Goal: Information Seeking & Learning: Learn about a topic

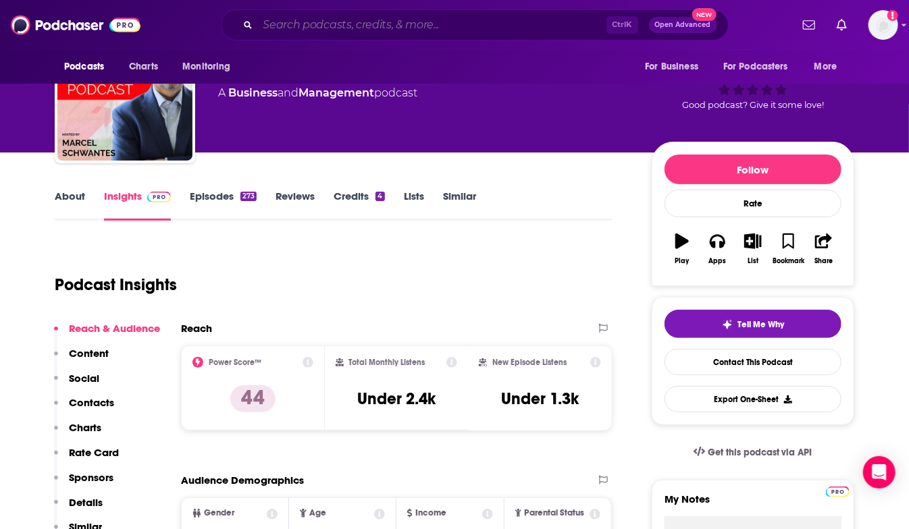
click at [362, 34] on input "Search podcasts, credits, & more..." at bounding box center [432, 25] width 348 height 22
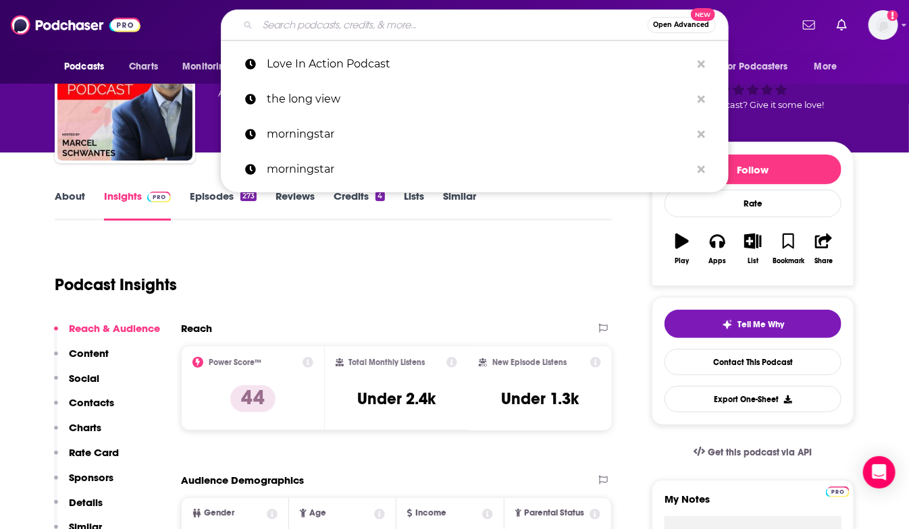
paste input "SalesPOP"
type input "SalesPOP"
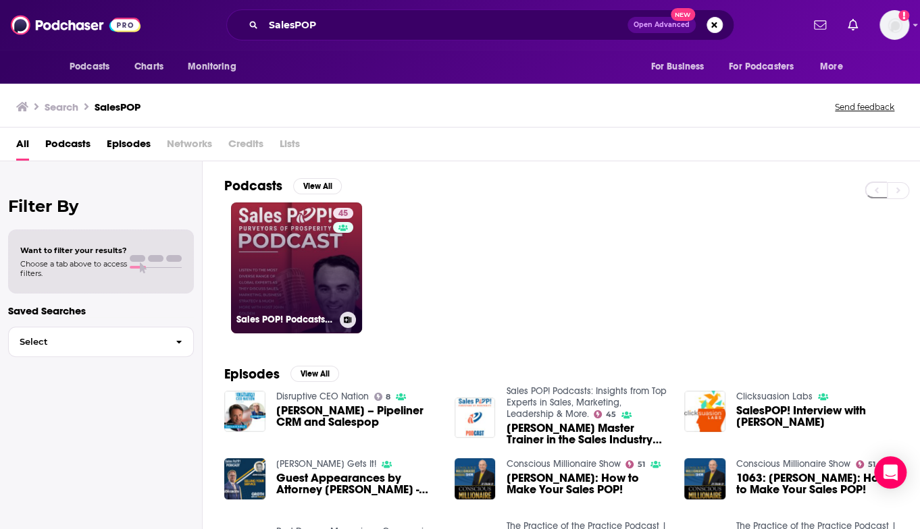
click at [291, 268] on link "45 Sales POP! Podcasts: Insights from Top Experts in Sales, Marketing, Leadersh…" at bounding box center [296, 268] width 131 height 131
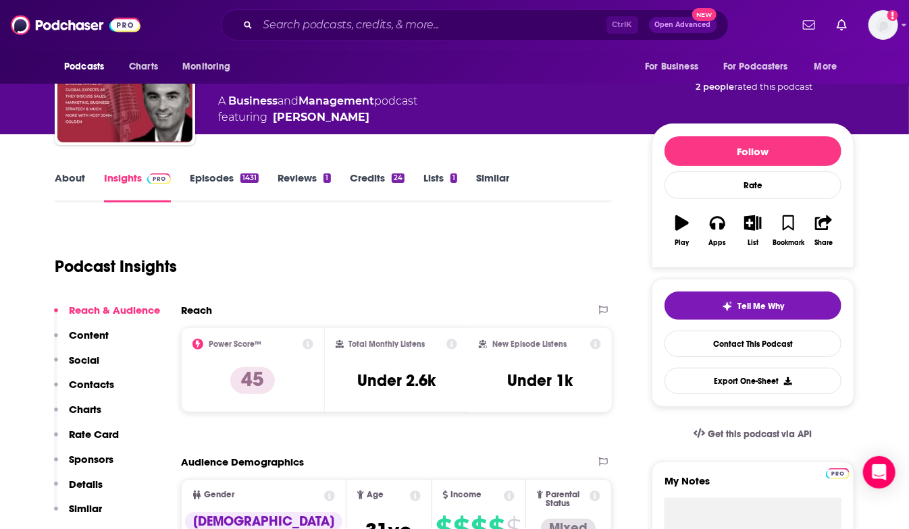
scroll to position [68, 0]
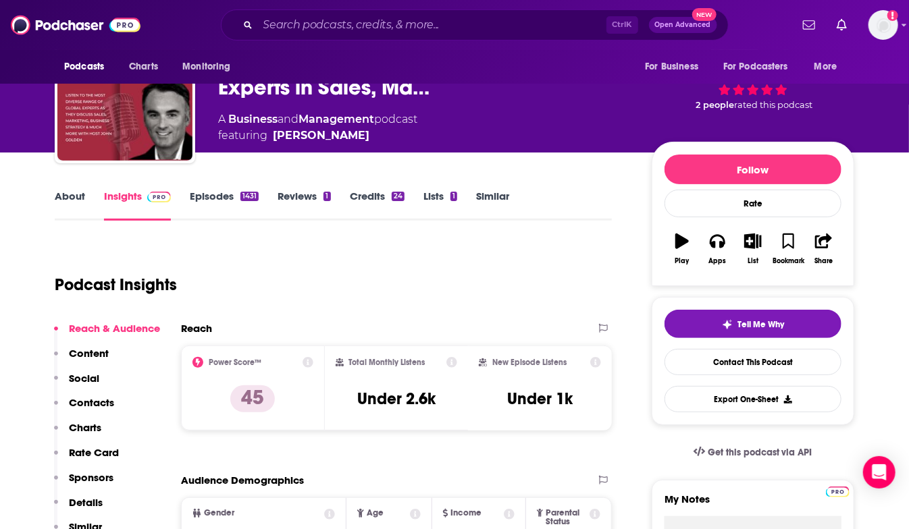
click at [74, 198] on link "About" at bounding box center [70, 205] width 30 height 31
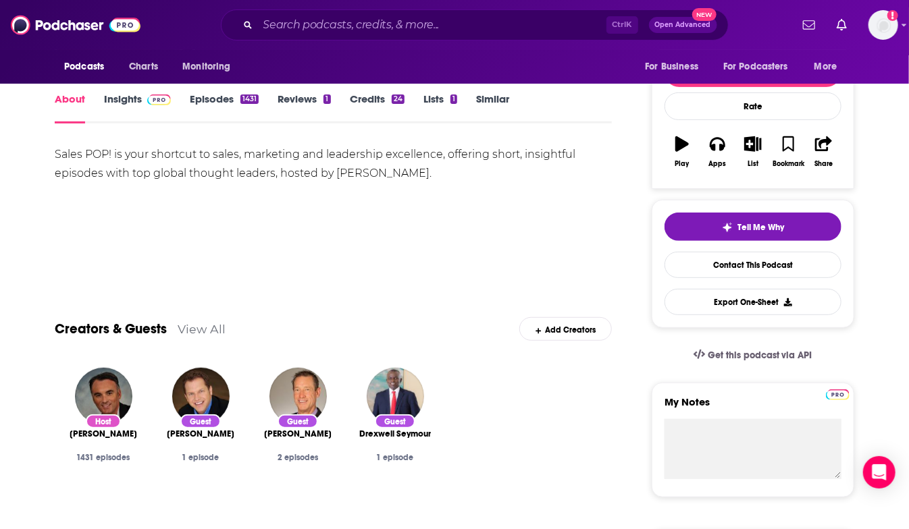
scroll to position [135, 0]
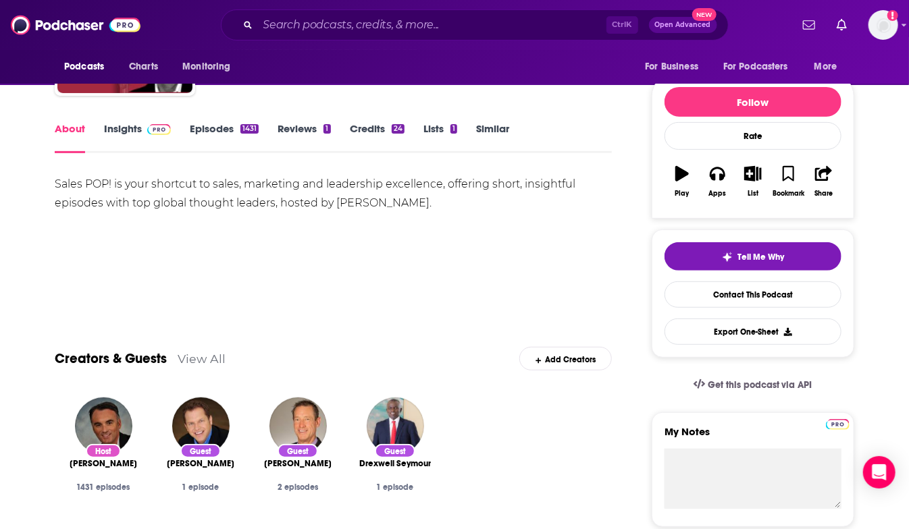
click at [70, 184] on div "Sales POP! is your shortcut to sales, marketing and leadership excellence, offe…" at bounding box center [333, 194] width 557 height 38
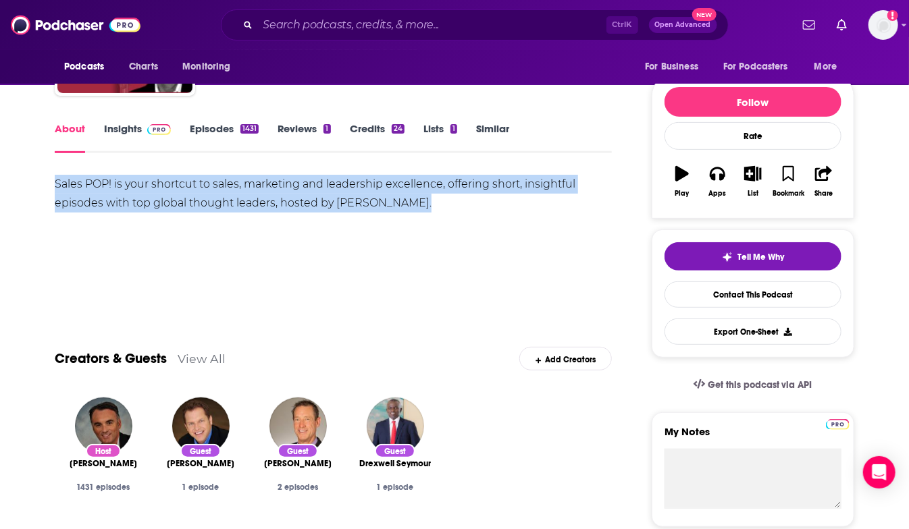
drag, startPoint x: 70, startPoint y: 184, endPoint x: 421, endPoint y: 205, distance: 351.0
click at [421, 205] on div "Sales POP! is your shortcut to sales, marketing and leadership excellence, offe…" at bounding box center [333, 194] width 557 height 38
copy div "Sales POP! is your shortcut to sales, marketing and leadership excellence, offe…"
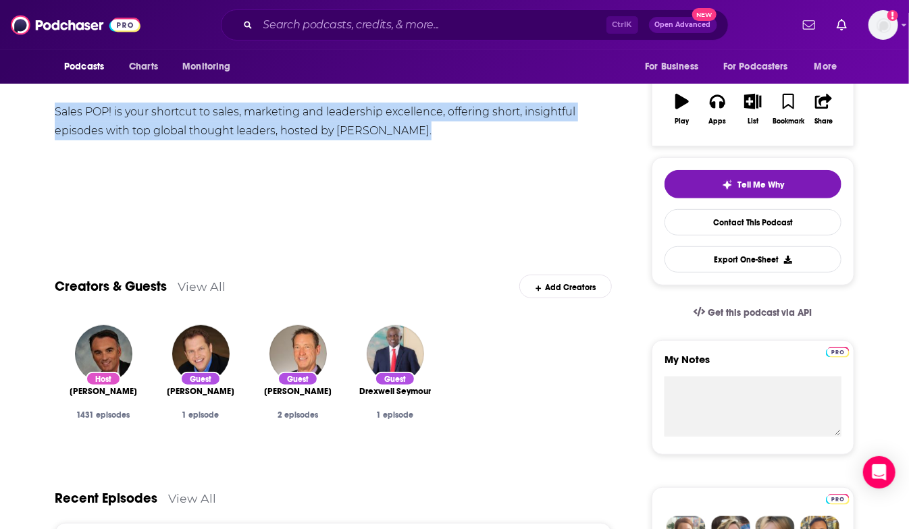
scroll to position [0, 0]
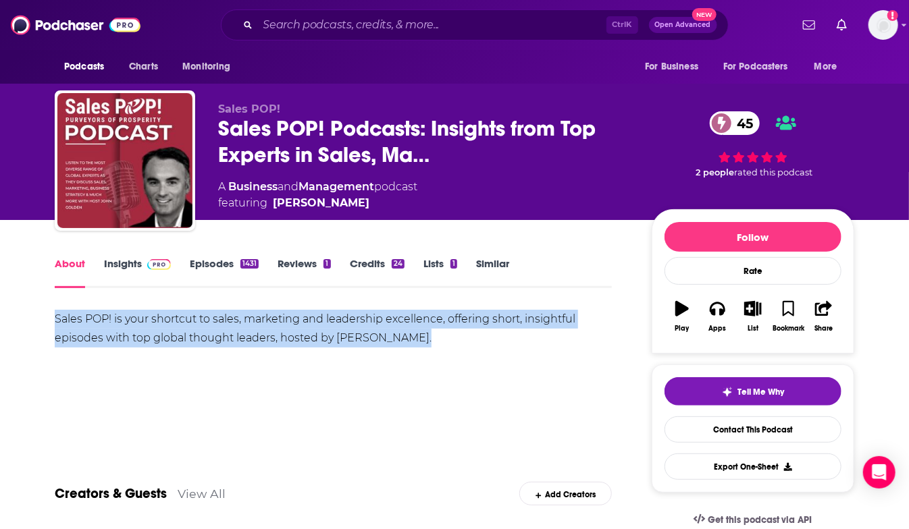
click at [121, 261] on link "Insights" at bounding box center [137, 272] width 67 height 31
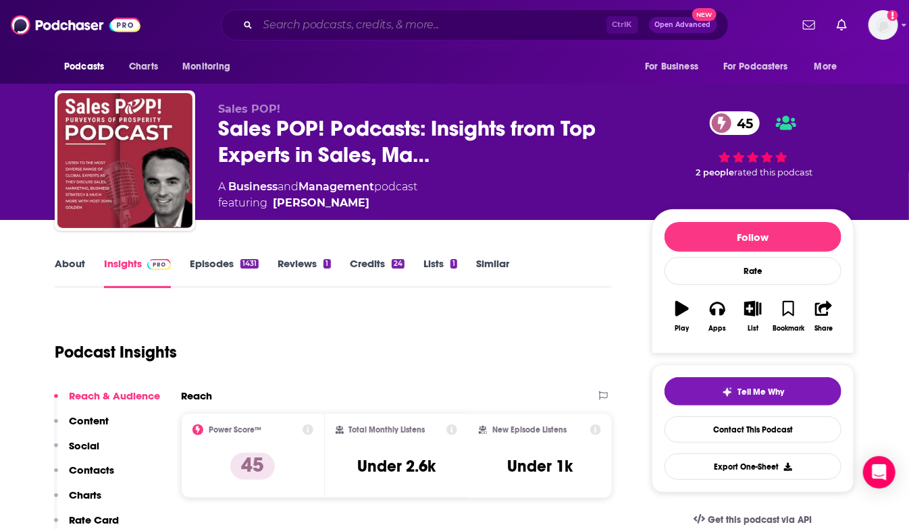
click at [359, 17] on input "Search podcasts, credits, & more..." at bounding box center [432, 25] width 348 height 22
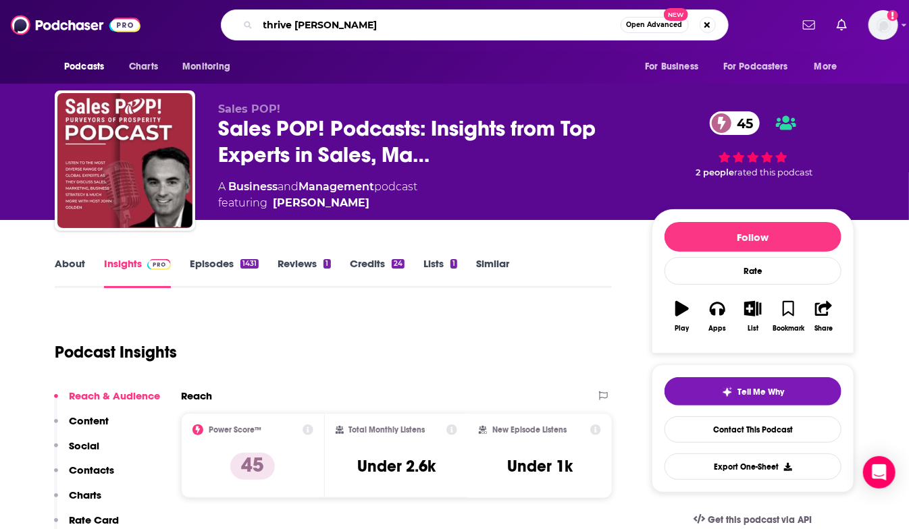
type input "thrive time"
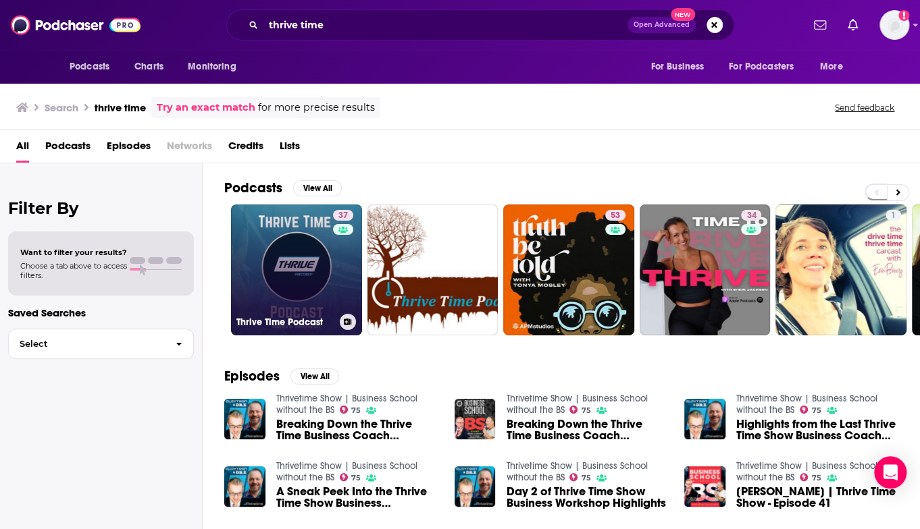
click at [307, 245] on link "37 Thrive Time Podcast" at bounding box center [296, 270] width 131 height 131
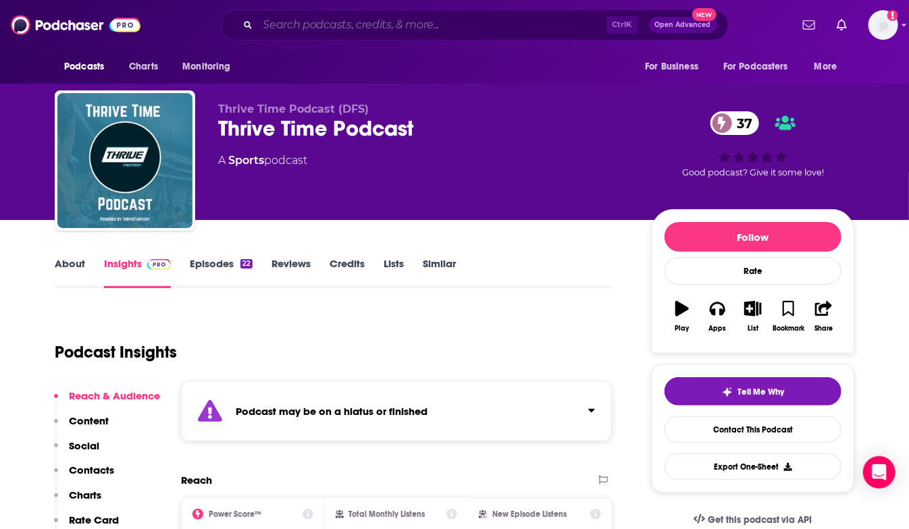
click at [321, 28] on input "Search podcasts, credits, & more..." at bounding box center [432, 25] width 348 height 22
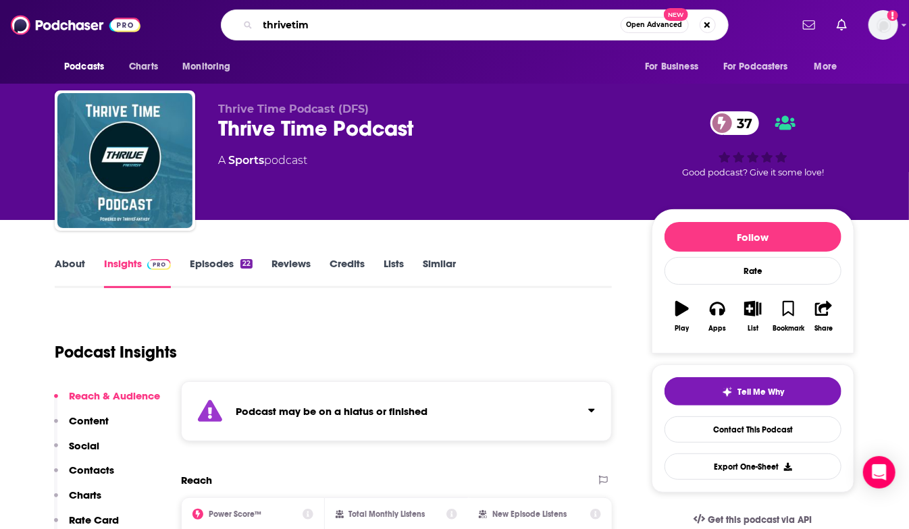
type input "thrivetime"
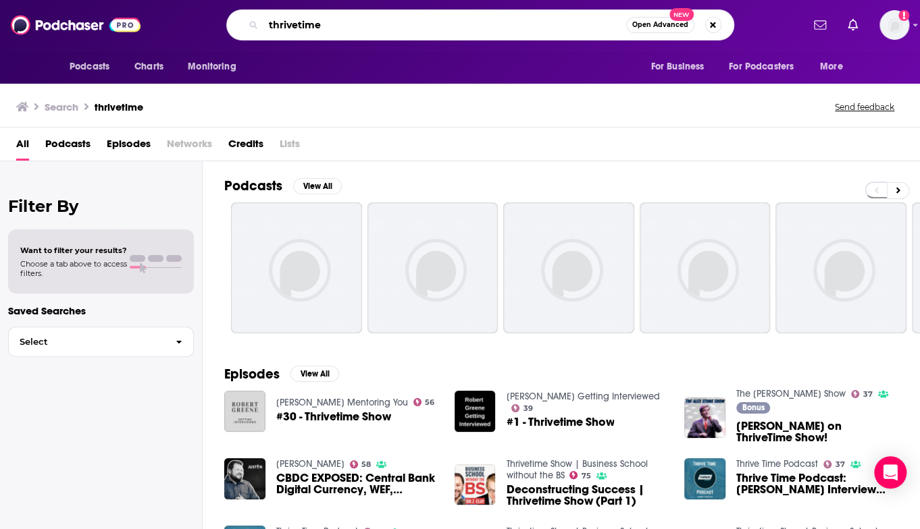
click at [348, 25] on input "thrivetime" at bounding box center [444, 25] width 363 height 22
click at [119, 494] on div "Filter By Want to filter your results? Choose a tab above to access filters. Sa…" at bounding box center [101, 425] width 203 height 529
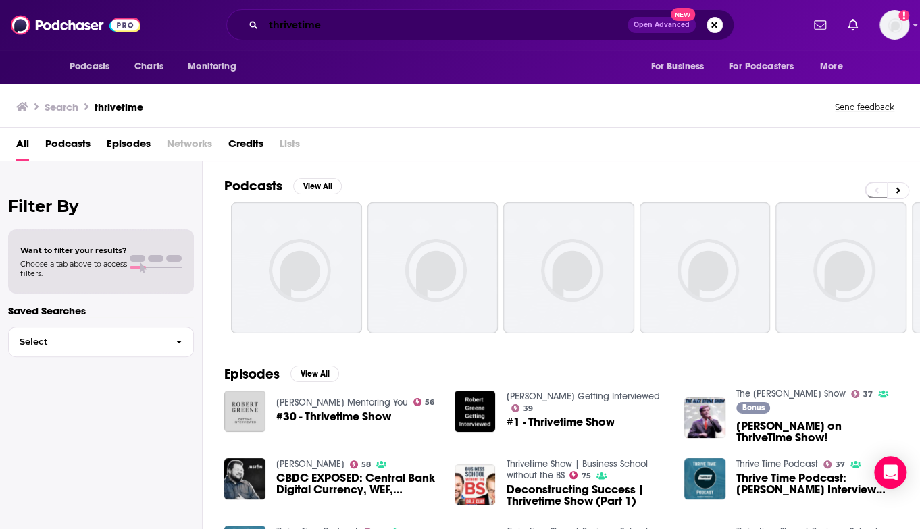
click at [327, 27] on input "thrivetime" at bounding box center [445, 25] width 364 height 22
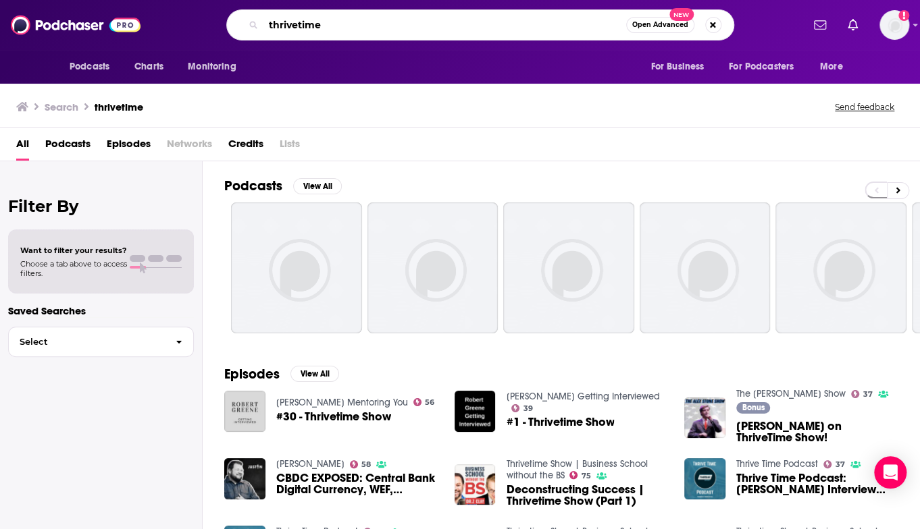
drag, startPoint x: 327, startPoint y: 26, endPoint x: 257, endPoint y: 24, distance: 70.9
click at [257, 24] on div "thrivetime Open Advanced New" at bounding box center [480, 24] width 508 height 31
paste input "ThriveTime Radio Show"
click at [408, 28] on input "ThriveTime Radio Show" at bounding box center [444, 25] width 363 height 22
type input "ThriveTime Radio Show"
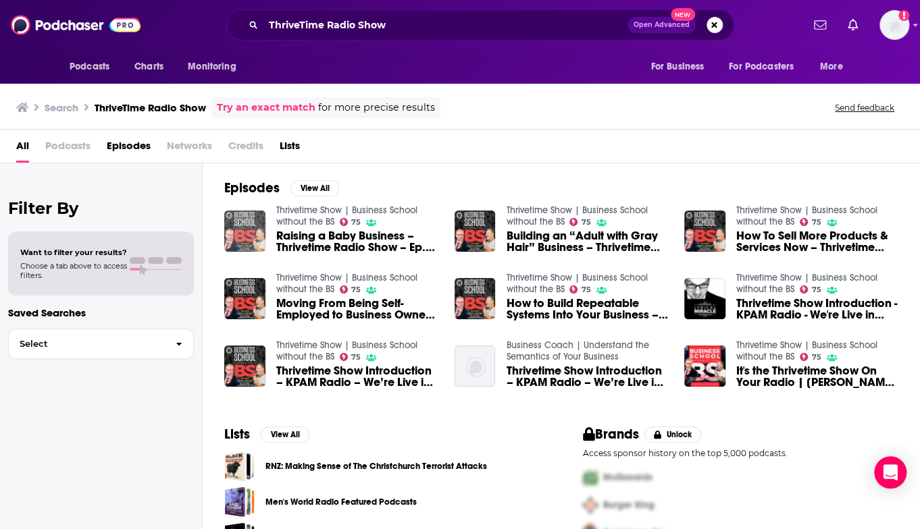
click at [259, 221] on img "Raising a Baby Business – Thrivetime Radio Show – Ep. 33" at bounding box center [244, 231] width 41 height 41
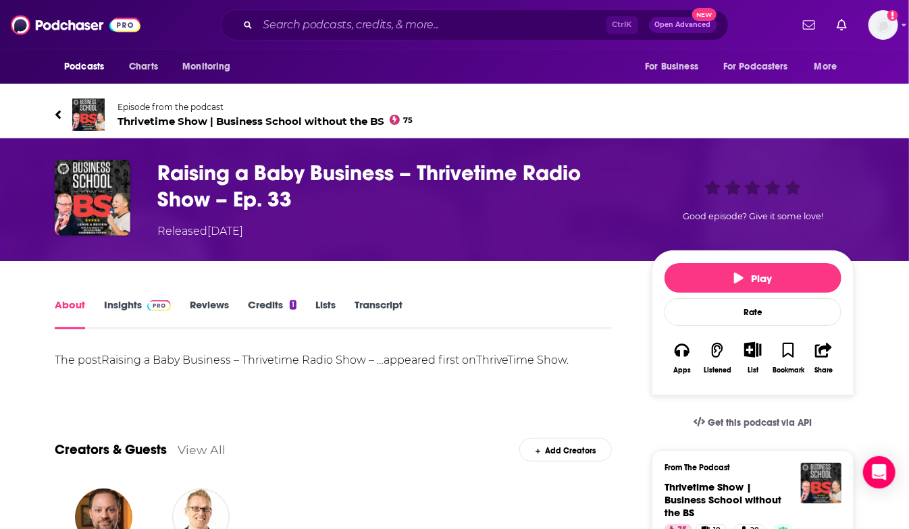
click at [181, 121] on span "Thrivetime Show | Business School without the BS 75" at bounding box center [265, 121] width 296 height 13
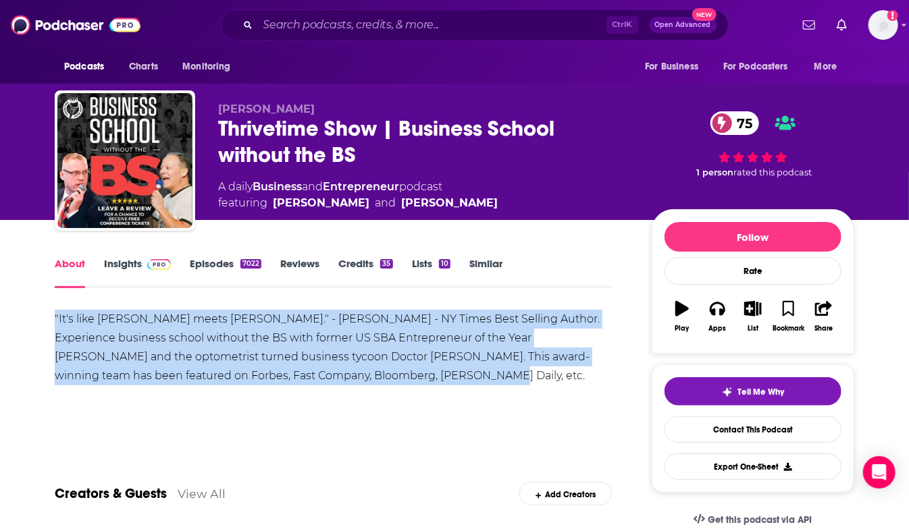
drag, startPoint x: 50, startPoint y: 315, endPoint x: 426, endPoint y: 390, distance: 383.4
copy div ""It's like [PERSON_NAME] meets [PERSON_NAME]." - [PERSON_NAME] - NY Times Best …"
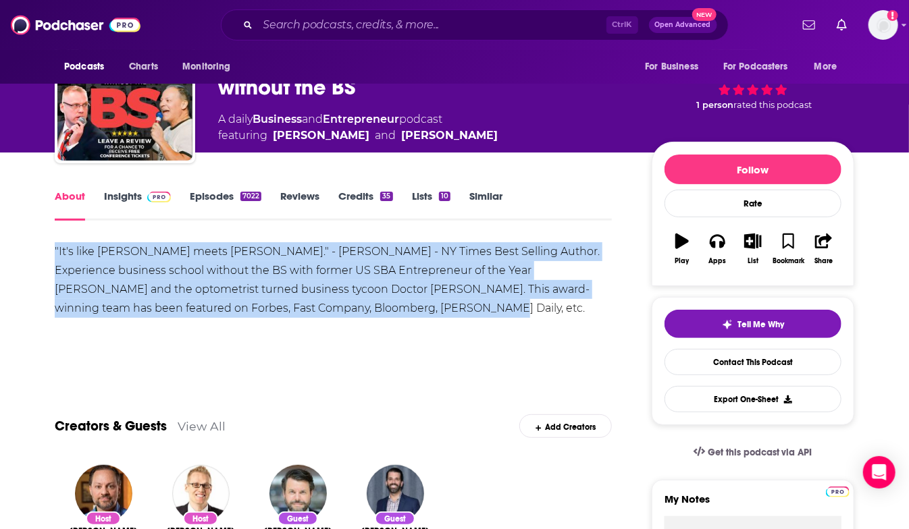
click at [117, 194] on link "Insights" at bounding box center [137, 205] width 67 height 31
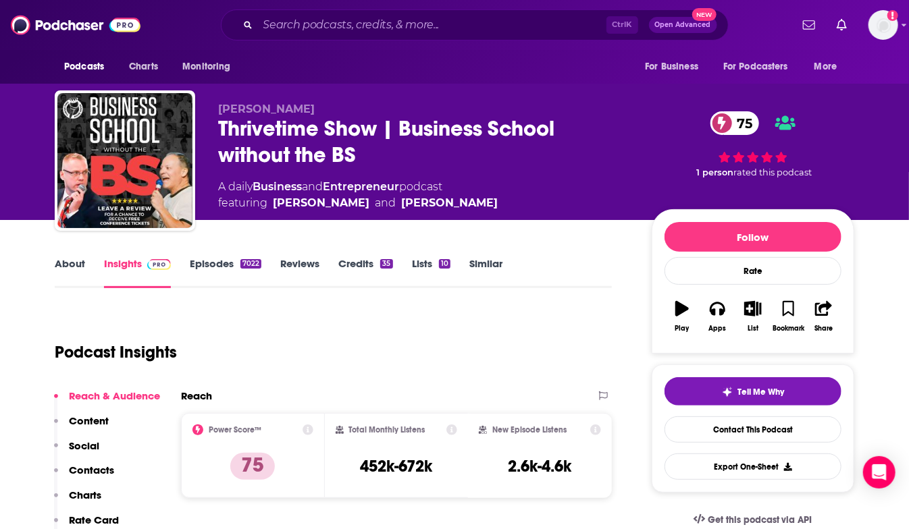
click at [65, 262] on link "About" at bounding box center [70, 272] width 30 height 31
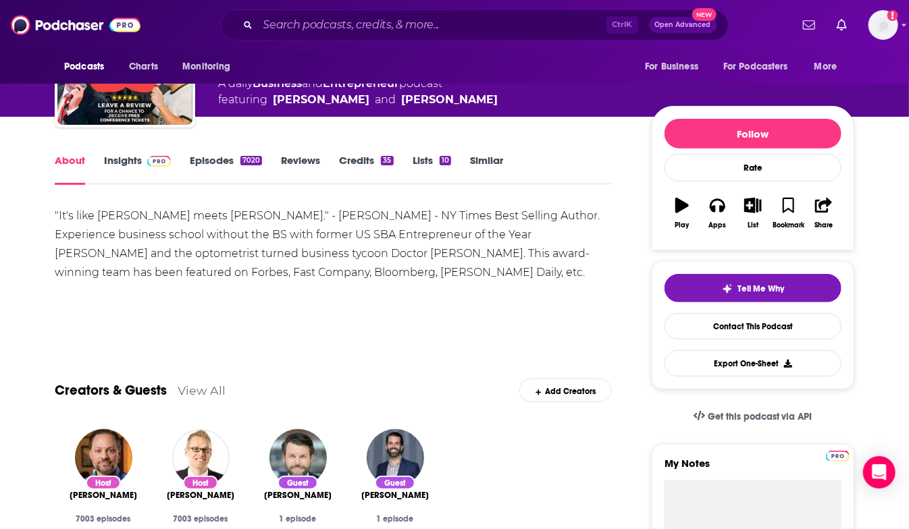
scroll to position [135, 0]
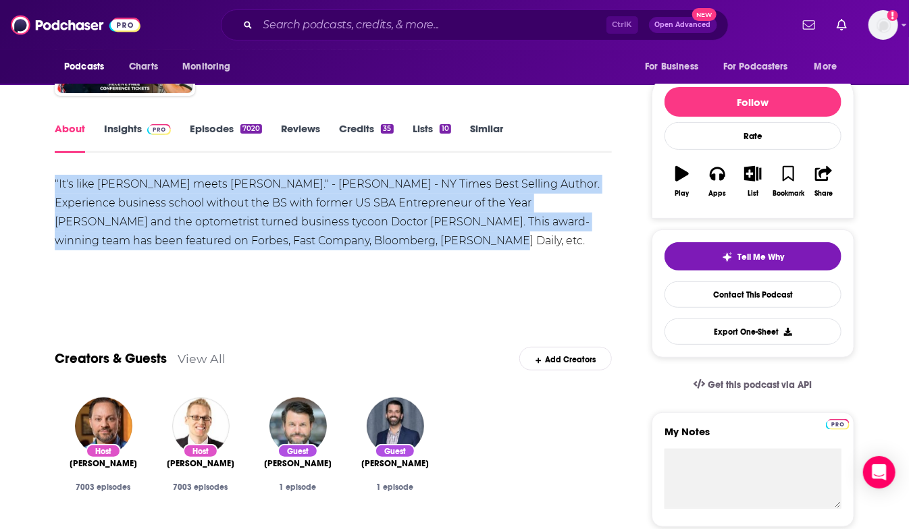
drag, startPoint x: 437, startPoint y: 243, endPoint x: 48, endPoint y: 183, distance: 393.5
copy div ""It's like [PERSON_NAME] meets [PERSON_NAME]." - [PERSON_NAME] - NY Times Best …"
click at [122, 129] on link "Insights" at bounding box center [137, 137] width 67 height 31
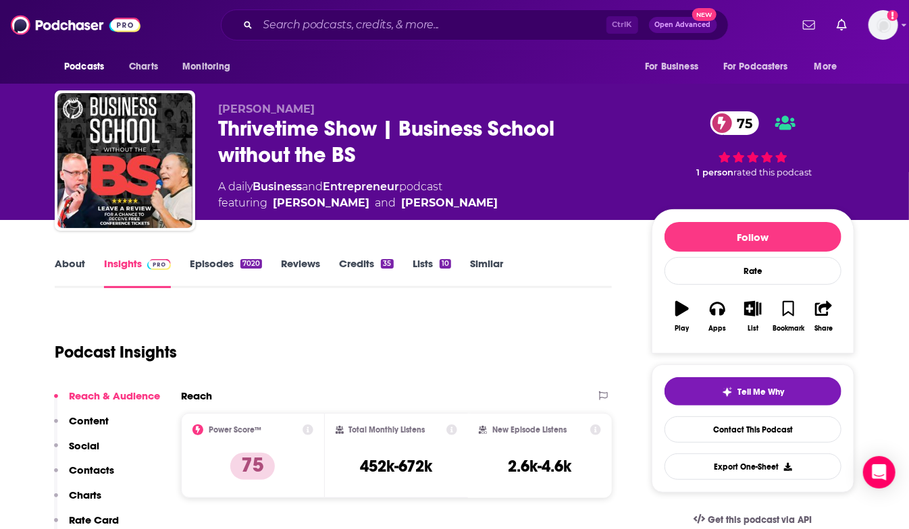
drag, startPoint x: 11, startPoint y: 264, endPoint x: 65, endPoint y: 269, distance: 53.6
click at [378, 461] on h3 "452k-672k" at bounding box center [396, 466] width 72 height 20
drag, startPoint x: 378, startPoint y: 461, endPoint x: 451, endPoint y: 470, distance: 73.4
click at [451, 470] on div "Total Monthly Listens 452k-672k" at bounding box center [397, 456] width 122 height 62
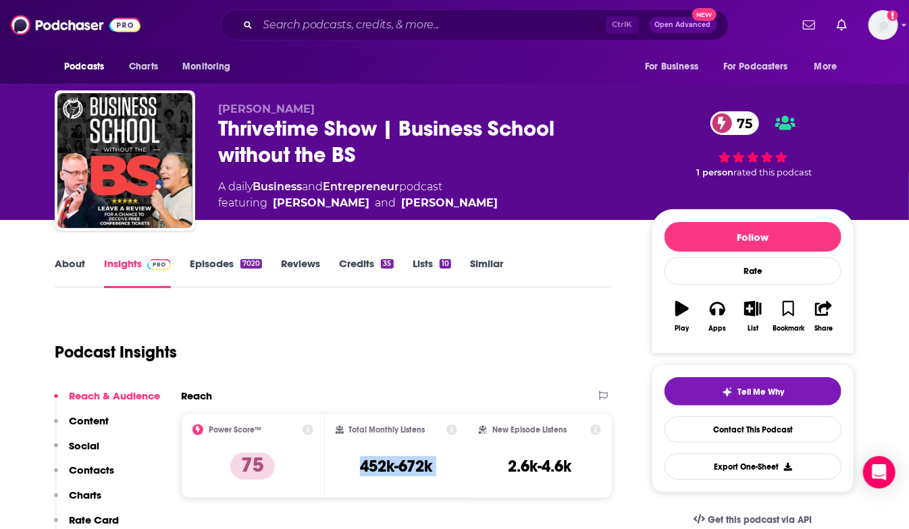
copy div "452k-672k"
click at [237, 189] on div "A daily Business and Entrepreneur podcast featuring [PERSON_NAME] and [PERSON_N…" at bounding box center [358, 195] width 280 height 32
drag, startPoint x: 237, startPoint y: 189, endPoint x: 426, endPoint y: 190, distance: 189.1
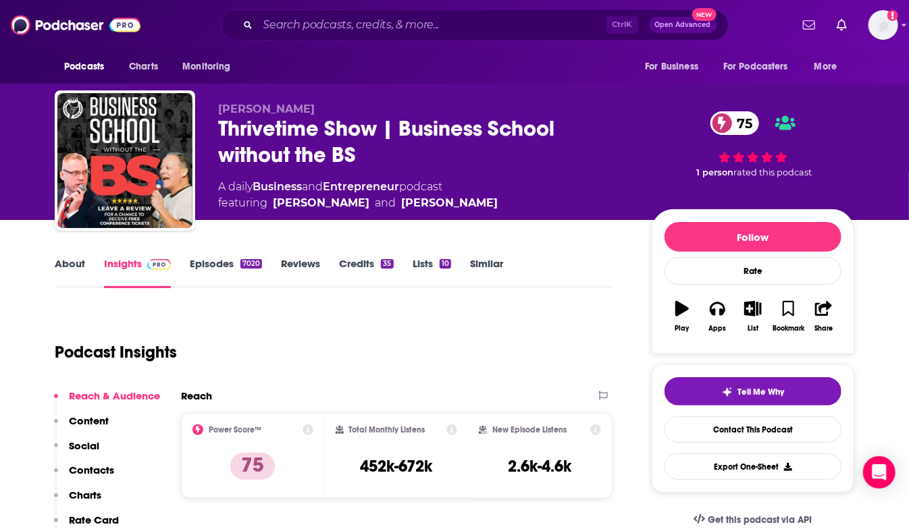
click at [426, 190] on div "A daily Business and Entrepreneur podcast featuring [PERSON_NAME] and [PERSON_N…" at bounding box center [358, 195] width 280 height 32
copy div "daily Business and Entrepreneur podcast"
